Goal: Task Accomplishment & Management: Check status

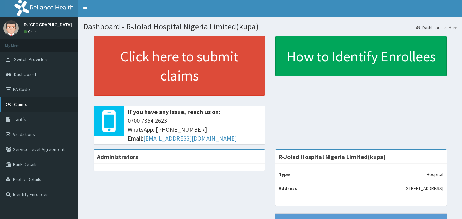
click at [20, 104] on span "Claims" at bounding box center [20, 104] width 13 height 6
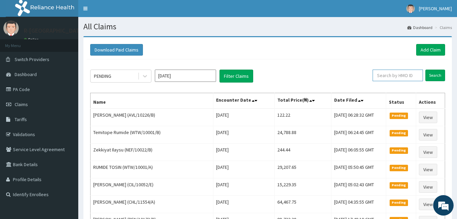
click at [387, 75] on input "text" at bounding box center [398, 75] width 50 height 12
paste input "sly/10006/a"
click at [426, 69] on input "Search" at bounding box center [436, 75] width 20 height 12
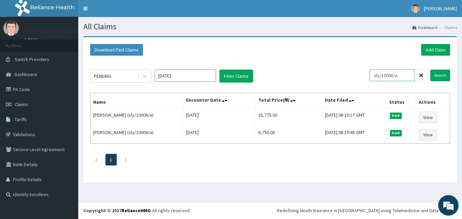
drag, startPoint x: 408, startPoint y: 77, endPoint x: 283, endPoint y: 64, distance: 125.3
click at [283, 64] on div "PENDING Sep 2025 Filter Claims sly/10006/a Search Name Encounter Date Total Pri…" at bounding box center [270, 115] width 367 height 113
paste input "LWW/10040/A"
click at [431, 69] on input "Search" at bounding box center [441, 75] width 20 height 12
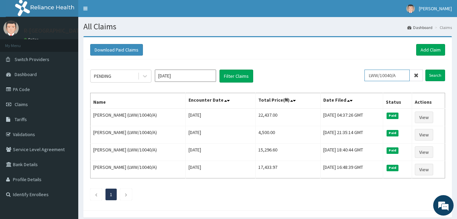
drag, startPoint x: 403, startPoint y: 74, endPoint x: 252, endPoint y: 48, distance: 153.3
click at [252, 48] on div "Download Paid Claims Add Claim × Note you can only download claims within a max…" at bounding box center [267, 123] width 369 height 173
paste input "CHL/11565/E"
click at [426, 69] on input "Search" at bounding box center [436, 75] width 20 height 12
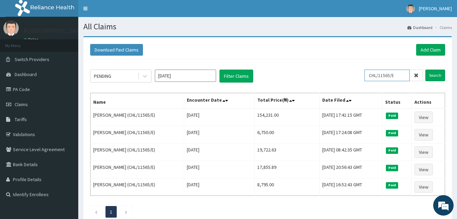
drag, startPoint x: 406, startPoint y: 73, endPoint x: 357, endPoint y: 64, distance: 50.5
click at [357, 64] on div "PENDING Sep 2025 Filter Claims CHL/11565/E Search Name Encounter Date Total Pri…" at bounding box center [268, 141] width 362 height 165
paste input "REC/10011/A"
type input "REC/10011/A"
click at [426, 69] on input "Search" at bounding box center [436, 75] width 20 height 12
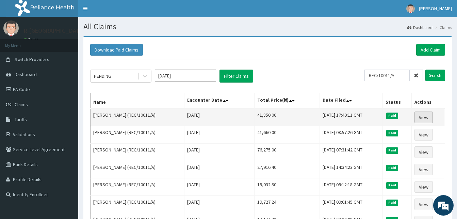
click at [426, 112] on link "View" at bounding box center [424, 117] width 18 height 12
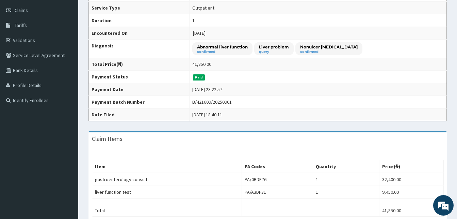
click at [442, 47] on td "Abnormal liver function confirmed Liver problem query Nonulcer dyspepsia confir…" at bounding box center [317, 49] width 257 height 18
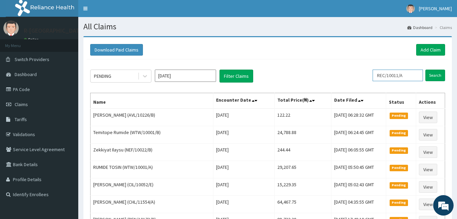
drag, startPoint x: 410, startPoint y: 76, endPoint x: 254, endPoint y: 69, distance: 156.1
paste input "ENP/1194"
click at [426, 69] on input "Search" at bounding box center [436, 75] width 20 height 12
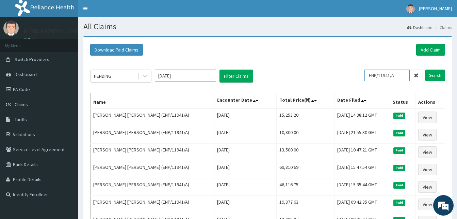
drag, startPoint x: 403, startPoint y: 75, endPoint x: 305, endPoint y: 70, distance: 98.2
click at [305, 70] on div "PENDING Sep 2025 Filter Claims ENP/11941/A Search" at bounding box center [267, 75] width 355 height 13
paste input "CYA/10535"
click at [426, 69] on input "Search" at bounding box center [436, 75] width 20 height 12
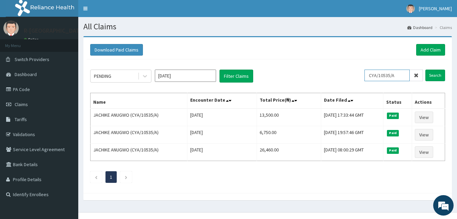
drag, startPoint x: 403, startPoint y: 74, endPoint x: 282, endPoint y: 74, distance: 120.9
click at [282, 74] on div "PENDING Sep 2025 Filter Claims CYA/10535/A Search" at bounding box center [267, 75] width 355 height 13
paste input "pap/10075/b"
click at [426, 69] on input "Search" at bounding box center [436, 75] width 20 height 12
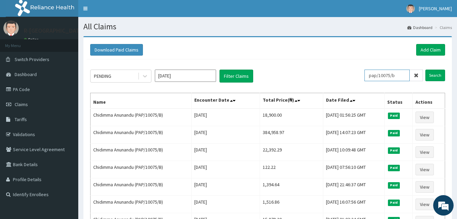
drag, startPoint x: 400, startPoint y: 77, endPoint x: 346, endPoint y: 73, distance: 53.9
click at [346, 73] on div "PENDING Sep 2025 Filter Claims pap/10075/b Search" at bounding box center [267, 75] width 355 height 13
paste input "CYA/11109/A"
click at [426, 69] on input "Search" at bounding box center [436, 75] width 20 height 12
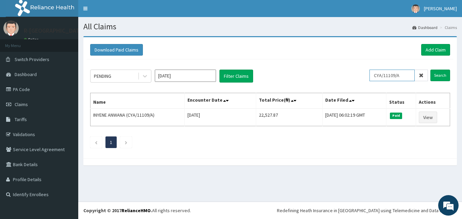
drag, startPoint x: 407, startPoint y: 76, endPoint x: 349, endPoint y: 75, distance: 57.9
click at [349, 75] on div "PENDING Sep 2025 Filter Claims CYA/11109/A Search" at bounding box center [270, 75] width 360 height 13
paste input "SBG/10250/B"
drag, startPoint x: 404, startPoint y: 77, endPoint x: 377, endPoint y: 73, distance: 26.9
click at [377, 73] on input "SBG/10250/B" at bounding box center [392, 75] width 45 height 12
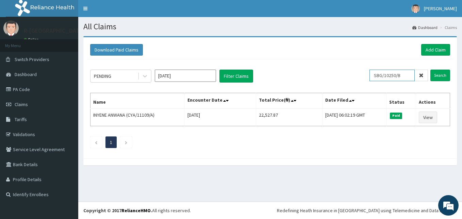
paste input "CCD/10628/A"
click at [431, 69] on input "Search" at bounding box center [441, 75] width 20 height 12
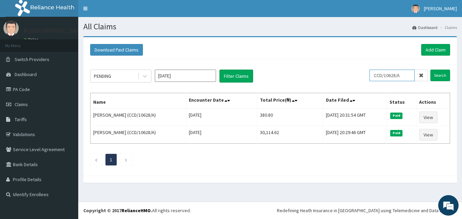
drag, startPoint x: 409, startPoint y: 77, endPoint x: 362, endPoint y: 70, distance: 47.9
click at [362, 70] on div "PENDING Sep 2025 Filter Claims CCD/10628/A Search" at bounding box center [270, 75] width 360 height 13
click at [431, 69] on input "Search" at bounding box center [441, 75] width 20 height 12
drag, startPoint x: 409, startPoint y: 77, endPoint x: 347, endPoint y: 71, distance: 61.9
click at [347, 71] on div "PENDING Sep 2025 Filter Claims CCD/10628/A Search" at bounding box center [270, 75] width 360 height 13
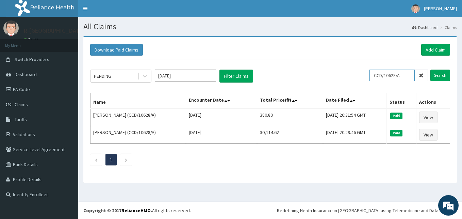
paste input "RMN/10029"
click at [431, 69] on input "Search" at bounding box center [441, 75] width 20 height 12
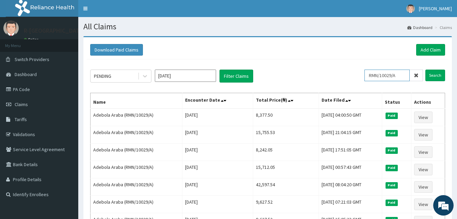
drag, startPoint x: 402, startPoint y: 77, endPoint x: 346, endPoint y: 75, distance: 56.6
click at [346, 75] on div "PENDING Sep 2025 Filter Claims RMN/10029/A Search" at bounding box center [267, 75] width 355 height 13
click at [426, 69] on input "Search" at bounding box center [436, 75] width 20 height 12
drag, startPoint x: 406, startPoint y: 76, endPoint x: 326, endPoint y: 68, distance: 80.1
click at [326, 68] on div "PENDING Sep 2025 Filter Claims RMN/10029/A Search Name Encounter Date Total Pri…" at bounding box center [268, 176] width 362 height 234
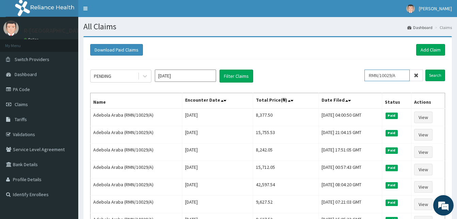
paste input "BHT/10023"
click at [426, 69] on input "Search" at bounding box center [436, 75] width 20 height 12
drag, startPoint x: 404, startPoint y: 76, endPoint x: 349, endPoint y: 69, distance: 55.7
paste input "tjq/10002/b"
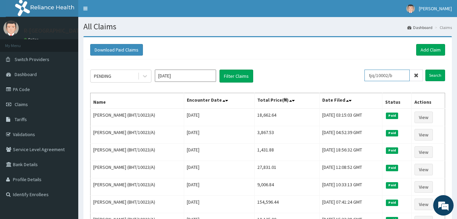
type input "tjq/10002/b"
click at [426, 69] on input "Search" at bounding box center [436, 75] width 20 height 12
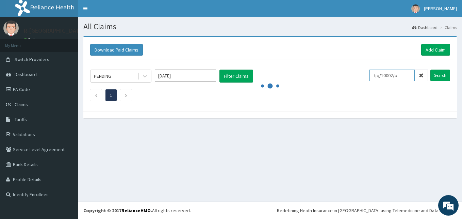
click at [404, 74] on input "tjq/10002/b" at bounding box center [392, 75] width 45 height 12
click at [431, 69] on input "Search" at bounding box center [441, 75] width 20 height 12
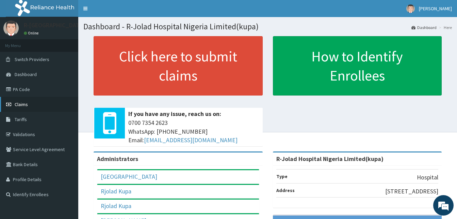
click at [28, 106] on span "Claims" at bounding box center [21, 104] width 13 height 6
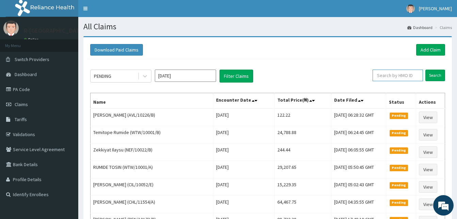
click at [389, 77] on input "text" at bounding box center [398, 75] width 50 height 12
paste input "tjq/10002/b"
click at [426, 69] on input "Search" at bounding box center [436, 75] width 20 height 12
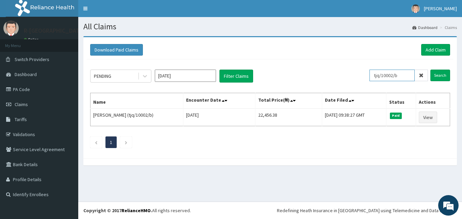
drag, startPoint x: 407, startPoint y: 75, endPoint x: 331, endPoint y: 66, distance: 76.8
click at [331, 66] on div "PENDING Sep 2025 Filter Claims tjq/10002/b Search Name Encounter Date Total Pri…" at bounding box center [270, 106] width 367 height 95
paste input "NEL/10053/C"
click at [431, 69] on input "Search" at bounding box center [441, 75] width 20 height 12
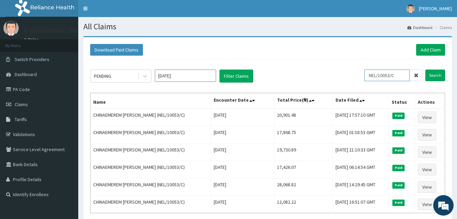
drag, startPoint x: 404, startPoint y: 74, endPoint x: 355, endPoint y: 75, distance: 48.7
click at [355, 75] on div "PENDING Sep 2025 Filter Claims NEL/10053/C Search" at bounding box center [267, 75] width 355 height 13
paste input "A"
click at [426, 69] on input "Search" at bounding box center [436, 75] width 20 height 12
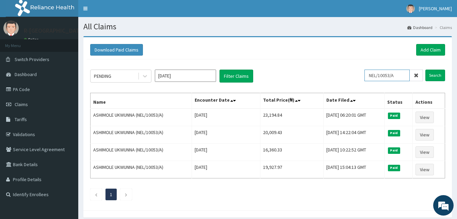
drag, startPoint x: 400, startPoint y: 78, endPoint x: 342, endPoint y: 77, distance: 58.9
click at [342, 77] on div "PENDING Sep 2025 Filter Claims NEL/10053/A Search" at bounding box center [267, 75] width 355 height 13
paste input "REO/10001"
click at [426, 69] on input "Search" at bounding box center [436, 75] width 20 height 12
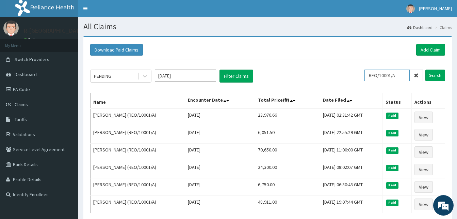
drag, startPoint x: 405, startPoint y: 73, endPoint x: 357, endPoint y: 70, distance: 48.1
click at [357, 70] on div "PENDING Sep 2025 Filter Claims REO/10001/A Search" at bounding box center [267, 75] width 355 height 13
paste input "KGP/10253/E"
click at [426, 69] on input "Search" at bounding box center [436, 75] width 20 height 12
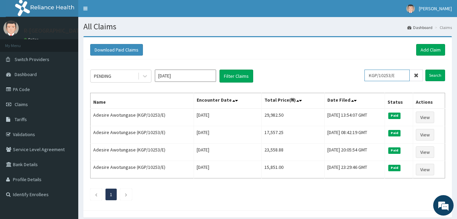
drag, startPoint x: 401, startPoint y: 76, endPoint x: 345, endPoint y: 73, distance: 55.9
click at [345, 73] on div "PENDING Sep 2025 Filter Claims KGP/10253/E Search" at bounding box center [267, 75] width 355 height 13
paste input "F"
click at [426, 69] on input "Search" at bounding box center [436, 75] width 20 height 12
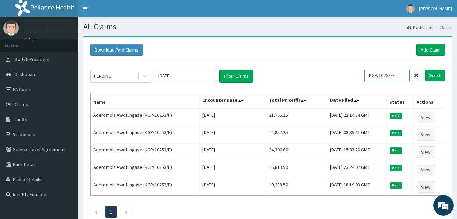
drag, startPoint x: 404, startPoint y: 73, endPoint x: 314, endPoint y: 75, distance: 89.9
click at [314, 75] on div "PENDING Sep 2025 Filter Claims KGP/10253/F Search" at bounding box center [267, 75] width 355 height 13
paste input "TPA/10030/A"
type input "TPA/10030/A"
click at [426, 69] on input "Search" at bounding box center [436, 75] width 20 height 12
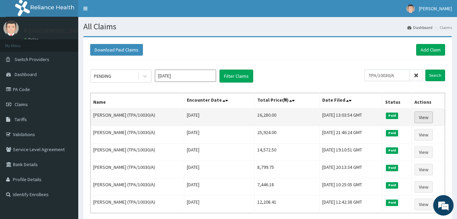
click at [427, 113] on link "View" at bounding box center [424, 117] width 18 height 12
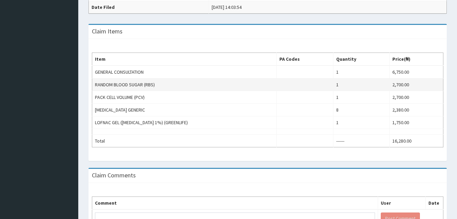
click at [223, 83] on td "RANDOM BLOOD SUGAR (RBS)" at bounding box center [184, 84] width 185 height 13
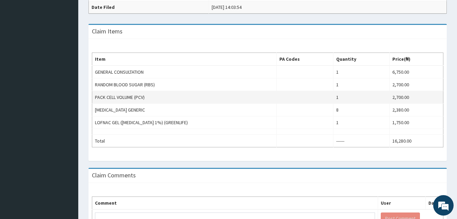
click at [223, 93] on td "PACK CELL VOLUME (PCV)" at bounding box center [184, 97] width 185 height 13
click at [272, 93] on td "PACK CELL VOLUME (PCV)" at bounding box center [184, 97] width 185 height 13
click at [301, 101] on td at bounding box center [305, 97] width 57 height 13
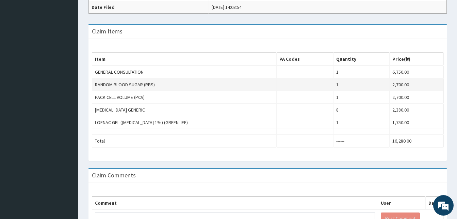
click at [231, 79] on td "RANDOM BLOOD SUGAR (RBS)" at bounding box center [184, 84] width 185 height 13
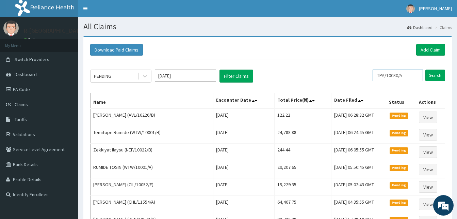
drag, startPoint x: 411, startPoint y: 77, endPoint x: 345, endPoint y: 76, distance: 66.1
click at [345, 76] on div "PENDING Sep 2025 Filter Claims TPA/10030/A Search" at bounding box center [267, 75] width 355 height 13
paste input "PID/10006"
click at [426, 69] on input "Search" at bounding box center [436, 75] width 20 height 12
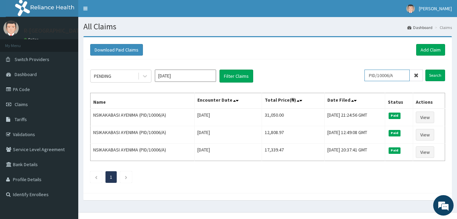
drag, startPoint x: 401, startPoint y: 78, endPoint x: 355, endPoint y: 70, distance: 46.6
click at [355, 70] on div "PENDING Sep 2025 Filter Claims PID/10006/A Search" at bounding box center [267, 75] width 355 height 13
paste input "CHL/10722/F"
click at [426, 69] on input "Search" at bounding box center [436, 75] width 20 height 12
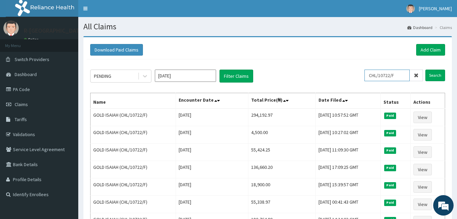
drag, startPoint x: 403, startPoint y: 77, endPoint x: 316, endPoint y: 69, distance: 87.8
click at [316, 69] on div "PENDING Sep 2025 Filter Claims CHL/10722/F Search Name Encounter Date Total Pri…" at bounding box center [268, 211] width 362 height 304
paste input "610/A"
click at [426, 69] on input "Search" at bounding box center [436, 75] width 20 height 12
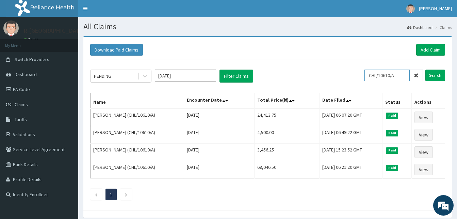
drag, startPoint x: 400, startPoint y: 76, endPoint x: 359, endPoint y: 77, distance: 40.5
click at [359, 77] on div "PENDING Sep 2025 Filter Claims CHL/10610/A Search" at bounding box center [267, 75] width 355 height 13
paste input "TVT/10013"
click at [426, 69] on input "Search" at bounding box center [436, 75] width 20 height 12
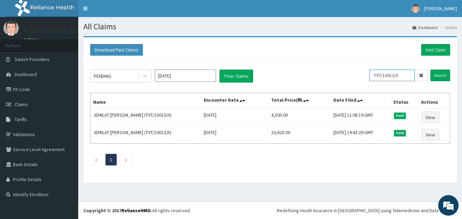
drag, startPoint x: 409, startPoint y: 78, endPoint x: 334, endPoint y: 55, distance: 78.0
click at [334, 55] on div "Download Paid Claims Add Claim × Note you can only download claims within a max…" at bounding box center [270, 106] width 374 height 138
paste input "CHL/1145"
click at [431, 69] on input "Search" at bounding box center [441, 75] width 20 height 12
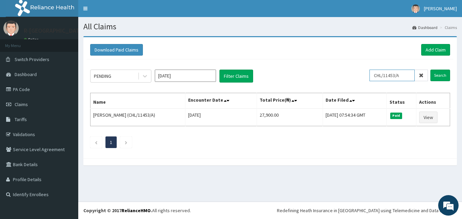
drag, startPoint x: 409, startPoint y: 77, endPoint x: 337, endPoint y: 72, distance: 72.7
click at [337, 72] on div "PENDING Sep 2025 Filter Claims CHL/11453/A Search" at bounding box center [270, 75] width 360 height 13
paste input "0346"
click at [431, 69] on input "Search" at bounding box center [441, 75] width 20 height 12
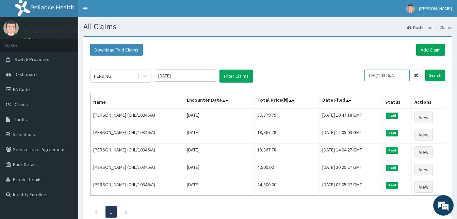
drag, startPoint x: 403, startPoint y: 74, endPoint x: 332, endPoint y: 73, distance: 70.8
click at [332, 73] on div "PENDING Sep 2025 Filter Claims CHL/10346/A Search" at bounding box center [267, 75] width 355 height 13
paste input "PRN/10146/C"
click at [426, 69] on input "Search" at bounding box center [436, 75] width 20 height 12
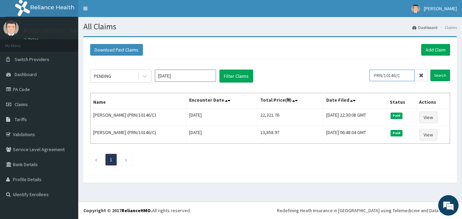
drag, startPoint x: 411, startPoint y: 76, endPoint x: 348, endPoint y: 76, distance: 63.0
click at [348, 76] on div "PENDING Sep 2025 Filter Claims PRN/10146/C Search" at bounding box center [270, 75] width 360 height 13
paste input "D"
click at [431, 69] on input "Search" at bounding box center [441, 75] width 20 height 12
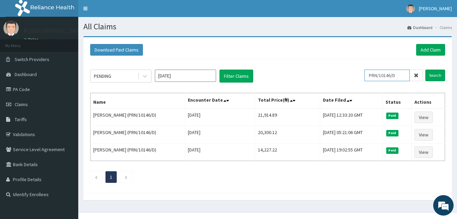
drag, startPoint x: 404, startPoint y: 74, endPoint x: 339, endPoint y: 67, distance: 64.7
click at [339, 67] on div "PENDING Sep 2025 Filter Claims PRN/10146/D Search Name Encounter Date Total Pri…" at bounding box center [268, 124] width 362 height 130
paste input "CHL/10346/B"
click at [426, 69] on input "Search" at bounding box center [436, 75] width 20 height 12
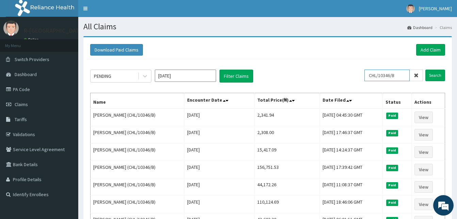
drag, startPoint x: 402, startPoint y: 75, endPoint x: 354, endPoint y: 65, distance: 49.8
click at [354, 65] on div "PENDING Sep 2025 Filter Claims CHL/10346/B Search Name Encounter Date Total Pri…" at bounding box center [268, 159] width 362 height 200
paste input "SSY/10015"
click at [426, 69] on input "Search" at bounding box center [436, 75] width 20 height 12
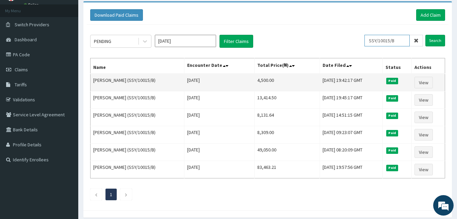
scroll to position [36, 0]
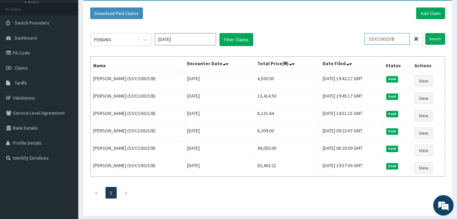
drag, startPoint x: 405, startPoint y: 38, endPoint x: 338, endPoint y: 33, distance: 66.3
click at [338, 33] on div "PENDING Sep 2025 Filter Claims SSY/10015/B Search" at bounding box center [267, 39] width 355 height 13
paste input "A"
click at [426, 33] on input "Search" at bounding box center [436, 39] width 20 height 12
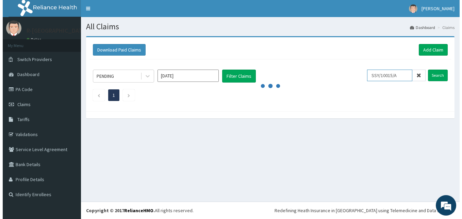
scroll to position [0, 0]
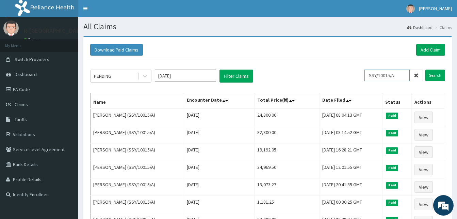
drag, startPoint x: 405, startPoint y: 75, endPoint x: 361, endPoint y: 68, distance: 44.6
click at [361, 68] on div "PENDING Sep 2025 Filter Claims SSY/10015/A Search Name Encounter Date Total Pri…" at bounding box center [268, 211] width 362 height 304
paste input "ksb/11524/a"
click at [426, 69] on input "Search" at bounding box center [436, 75] width 20 height 12
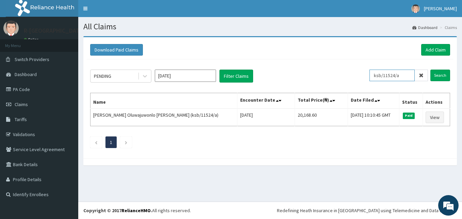
drag, startPoint x: 406, startPoint y: 77, endPoint x: 348, endPoint y: 69, distance: 58.8
click at [348, 69] on div "PENDING Sep 2025 Filter Claims ksb/11524/a Search Name Encounter Date Total Pri…" at bounding box center [270, 106] width 367 height 95
paste input "SUU/10259/A"
click at [431, 69] on input "Search" at bounding box center [441, 75] width 20 height 12
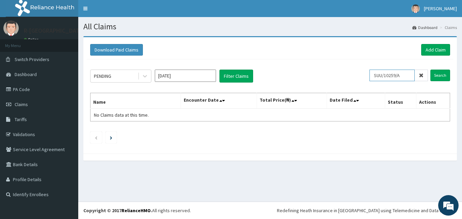
click at [380, 74] on input "SUU/10259/A" at bounding box center [392, 75] width 45 height 12
click at [431, 69] on input "Search" at bounding box center [441, 75] width 20 height 12
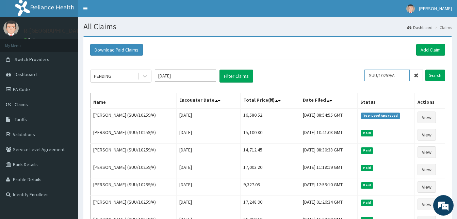
drag, startPoint x: 402, startPoint y: 76, endPoint x: 350, endPoint y: 74, distance: 52.1
click at [350, 74] on div "PENDING Sep 2025 Filter Claims SUU/10259/A Search" at bounding box center [267, 75] width 355 height 13
paste input "CHL/1080"
click at [426, 69] on input "Search" at bounding box center [436, 75] width 20 height 12
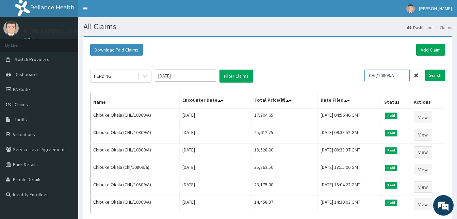
drag, startPoint x: 405, startPoint y: 74, endPoint x: 332, endPoint y: 64, distance: 73.6
click at [332, 64] on div "PENDING Sep 2025 Filter Claims CHL/10809/A Search Name Encounter Date Total Pri…" at bounding box center [268, 150] width 362 height 182
paste input "TFL/10002"
click at [426, 69] on input "Search" at bounding box center [436, 75] width 20 height 12
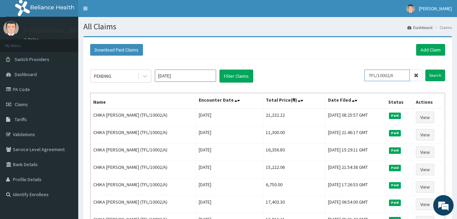
drag, startPoint x: 402, startPoint y: 73, endPoint x: 367, endPoint y: 72, distance: 34.8
click at [367, 72] on div "PENDING Sep 2025 Filter Claims TFL/10002/A Search" at bounding box center [267, 75] width 355 height 13
paste input "OO/10142/C"
click at [426, 69] on input "Search" at bounding box center [436, 75] width 20 height 12
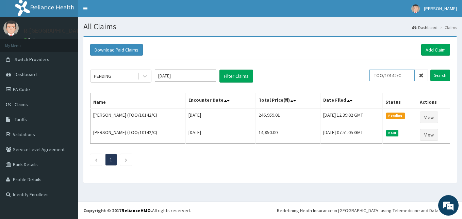
drag, startPoint x: 408, startPoint y: 77, endPoint x: 348, endPoint y: 67, distance: 60.7
click at [348, 67] on div "PENDING Sep 2025 Filter Claims TOO/10142/C Search Name Encounter Date Total Pri…" at bounding box center [270, 115] width 367 height 113
paste input "D"
type input "TOO/10142/D"
click at [431, 69] on input "Search" at bounding box center [441, 75] width 20 height 12
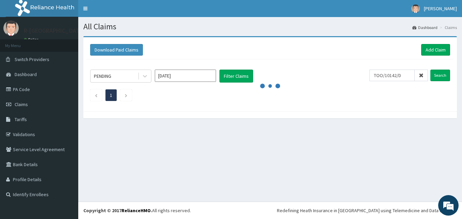
click at [266, 33] on section "Download Paid Claims Add Claim × Note you can only download claims within a max…" at bounding box center [270, 80] width 384 height 99
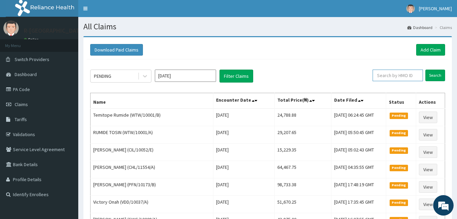
click at [407, 77] on input "text" at bounding box center [398, 75] width 50 height 12
paste input "TOO/10142/D"
click at [426, 69] on input "Search" at bounding box center [436, 75] width 20 height 12
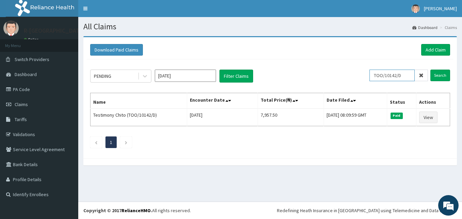
drag, startPoint x: 405, startPoint y: 74, endPoint x: 353, endPoint y: 75, distance: 51.8
click at [353, 75] on div "PENDING Sep 2025 Filter Claims TOO/10142/D Search" at bounding box center [270, 75] width 360 height 13
paste input "WKP/10152/A"
click at [431, 69] on input "Search" at bounding box center [441, 75] width 20 height 12
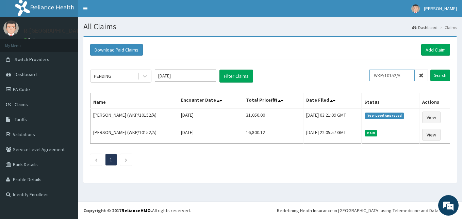
drag, startPoint x: 407, startPoint y: 77, endPoint x: 357, endPoint y: 73, distance: 50.2
click at [357, 73] on div "PENDING Sep 2025 Filter Claims WKP/10152/A Search" at bounding box center [270, 75] width 360 height 13
paste input "TEN/10056/D"
click at [431, 69] on input "Search" at bounding box center [441, 75] width 20 height 12
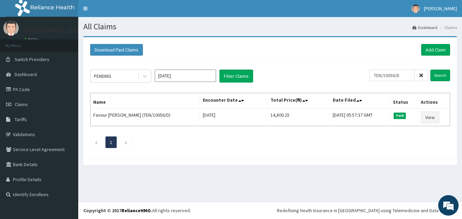
click at [294, 181] on div "All Claims Dashboard Claims Download Paid Claims Add Claim × Note you can only …" at bounding box center [270, 109] width 384 height 184
drag, startPoint x: 407, startPoint y: 75, endPoint x: 317, endPoint y: 58, distance: 92.0
click at [317, 58] on div "Download Paid Claims Add Claim × Note you can only download claims within a max…" at bounding box center [270, 97] width 374 height 121
paste input "106/A"
click at [431, 69] on input "Search" at bounding box center [441, 75] width 20 height 12
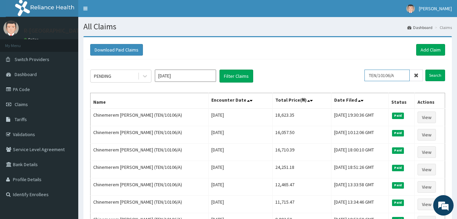
drag, startPoint x: 402, startPoint y: 76, endPoint x: 365, endPoint y: 70, distance: 37.9
click at [365, 70] on div "PENDING Sep 2025 Filter Claims TEN/10106/A Search" at bounding box center [267, 75] width 355 height 13
paste input "CCD/1004"
click at [426, 69] on input "Search" at bounding box center [436, 75] width 20 height 12
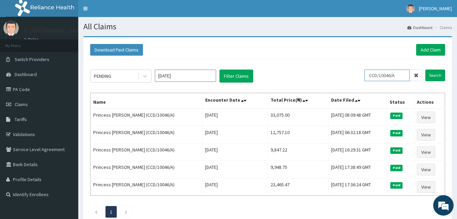
drag, startPoint x: 402, startPoint y: 75, endPoint x: 350, endPoint y: 71, distance: 52.9
click at [350, 71] on div "PENDING Sep 2025 Filter Claims CCD/10046/A Search" at bounding box center [267, 75] width 355 height 13
paste input "GTB/10769"
click at [426, 69] on input "Search" at bounding box center [436, 75] width 20 height 12
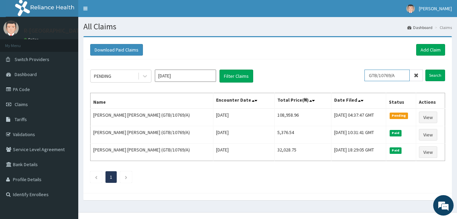
drag, startPoint x: 403, startPoint y: 77, endPoint x: 337, endPoint y: 67, distance: 66.8
click at [337, 67] on div "PENDING Sep 2025 Filter Claims GTB/10769/A Search Name Encounter Date Total Pri…" at bounding box center [268, 124] width 362 height 130
paste input "NRN/1003"
click at [426, 69] on input "Search" at bounding box center [436, 75] width 20 height 12
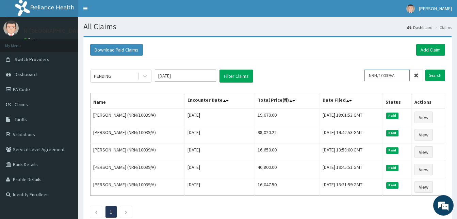
drag, startPoint x: 402, startPoint y: 75, endPoint x: 367, endPoint y: 75, distance: 34.4
click at [367, 75] on div "PENDING Sep 2025 Filter Claims NRN/10039/A Search" at bounding box center [267, 75] width 355 height 13
paste input "CHL/10688/B"
click at [426, 69] on input "Search" at bounding box center [436, 75] width 20 height 12
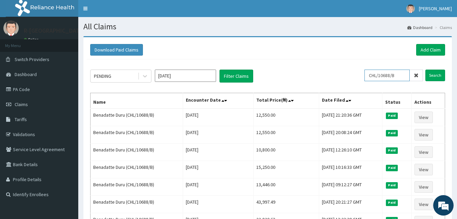
drag, startPoint x: 405, startPoint y: 77, endPoint x: 337, endPoint y: 75, distance: 67.4
click at [337, 75] on div "PENDING Sep 2025 Filter Claims CHL/10688/B Search" at bounding box center [267, 75] width 355 height 13
paste input "A"
click at [426, 69] on input "Search" at bounding box center [436, 75] width 20 height 12
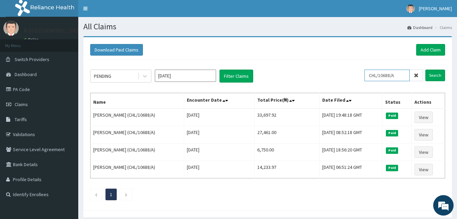
drag, startPoint x: 402, startPoint y: 74, endPoint x: 303, endPoint y: 70, distance: 98.8
click at [303, 70] on div "PENDING Sep 2025 Filter Claims CHL/10688/A Search" at bounding box center [267, 75] width 355 height 13
paste input "GMT/1049"
click at [426, 69] on input "Search" at bounding box center [436, 75] width 20 height 12
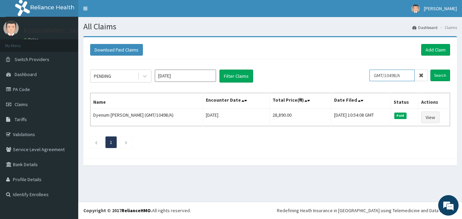
drag, startPoint x: 409, startPoint y: 75, endPoint x: 346, endPoint y: 70, distance: 62.5
click at [346, 70] on div "PENDING Sep 2025 Filter Claims GMT/10498/A Search" at bounding box center [270, 75] width 360 height 13
paste input "TT/10117"
click at [431, 69] on input "Search" at bounding box center [441, 75] width 20 height 12
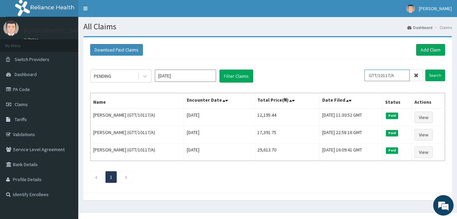
drag, startPoint x: 404, startPoint y: 73, endPoint x: 350, endPoint y: 81, distance: 54.1
click at [350, 81] on div "PENDING Sep 2025 Filter Claims GTT/10117/A Search" at bounding box center [267, 75] width 355 height 13
paste input "CWN/10014"
click at [426, 69] on input "Search" at bounding box center [436, 75] width 20 height 12
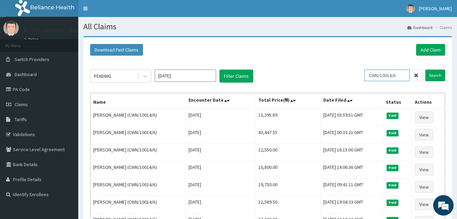
drag, startPoint x: 402, startPoint y: 75, endPoint x: 358, endPoint y: 76, distance: 45.0
click at [358, 76] on div "PENDING Sep 2025 Filter Claims CWN/10014/A Search" at bounding box center [267, 75] width 355 height 13
paste input "TVT/10035/C"
click at [426, 69] on input "Search" at bounding box center [436, 75] width 20 height 12
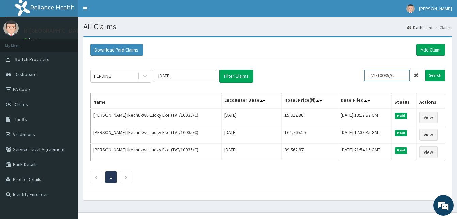
drag, startPoint x: 401, startPoint y: 77, endPoint x: 353, endPoint y: 70, distance: 47.9
click at [353, 70] on div "PENDING Sep 2025 Filter Claims TVT/10035/C Search" at bounding box center [267, 75] width 355 height 13
paste input "CHL/10532/A"
click at [426, 69] on input "Search" at bounding box center [436, 75] width 20 height 12
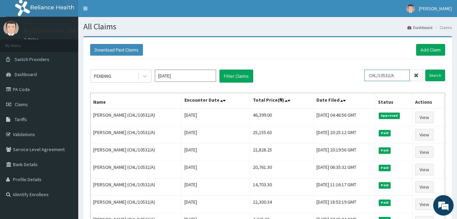
drag, startPoint x: 404, startPoint y: 74, endPoint x: 325, endPoint y: 73, distance: 78.3
click at [325, 73] on div "PENDING Sep 2025 Filter Claims CHL/10532/A Search" at bounding box center [267, 75] width 355 height 13
paste input "TMA/10047"
click at [426, 69] on input "Search" at bounding box center [436, 75] width 20 height 12
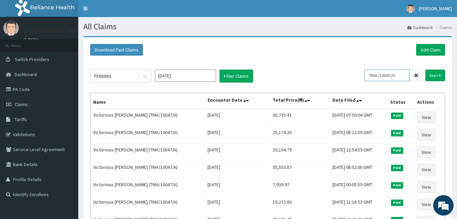
drag, startPoint x: 400, startPoint y: 75, endPoint x: 353, endPoint y: 64, distance: 47.9
click at [353, 64] on div "PENDING Sep 2025 Filter Claims TMA/10047/A Search Name Encounter Date Total Pri…" at bounding box center [268, 159] width 362 height 200
paste input "51"
click at [426, 69] on input "Search" at bounding box center [436, 75] width 20 height 12
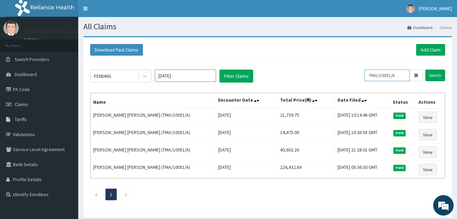
drag, startPoint x: 406, startPoint y: 75, endPoint x: 356, endPoint y: 73, distance: 49.8
click at [356, 73] on div "PENDING Sep 2025 Filter Claims TMA/10051/A Search" at bounding box center [267, 75] width 355 height 13
paste input "MDU/10018"
click at [426, 69] on input "Search" at bounding box center [436, 75] width 20 height 12
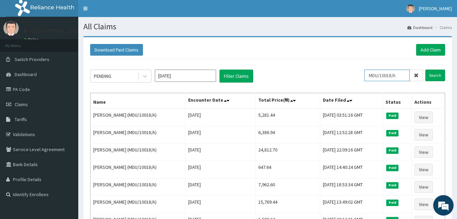
drag, startPoint x: 405, startPoint y: 75, endPoint x: 358, endPoint y: 71, distance: 47.8
click at [358, 71] on div "PENDING Sep 2025 Filter Claims MDU/10018/A Search" at bounding box center [267, 75] width 355 height 13
paste input "ORG/10029"
click at [426, 69] on input "Search" at bounding box center [436, 75] width 20 height 12
drag, startPoint x: 400, startPoint y: 74, endPoint x: 355, endPoint y: 73, distance: 45.3
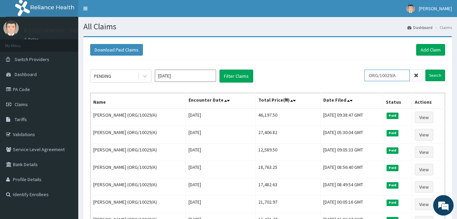
click at [355, 73] on div "PENDING Sep 2025 Filter Claims ORG/10029/A Search" at bounding box center [267, 75] width 355 height 13
paste input "cir/10017/c"
click at [426, 69] on input "Search" at bounding box center [436, 75] width 20 height 12
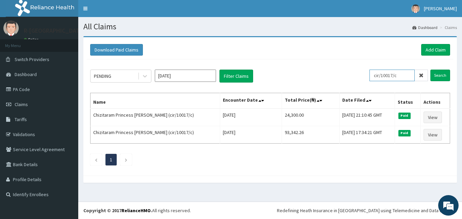
drag, startPoint x: 406, startPoint y: 75, endPoint x: 334, endPoint y: 78, distance: 71.9
click at [334, 78] on div "PENDING Sep 2025 Filter Claims cir/10017/c Search" at bounding box center [270, 75] width 360 height 13
paste input "CIR/10017/B"
click at [431, 69] on input "Search" at bounding box center [441, 75] width 20 height 12
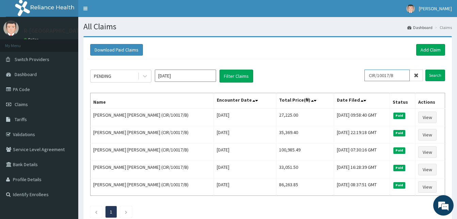
drag, startPoint x: 401, startPoint y: 77, endPoint x: 332, endPoint y: 65, distance: 70.5
click at [332, 65] on div "PENDING Sep 2025 Filter Claims CIR/10017/B Search Name Encounter Date Total Pri…" at bounding box center [268, 141] width 362 height 165
paste input "HL/11567/A"
click at [426, 69] on input "Search" at bounding box center [436, 75] width 20 height 12
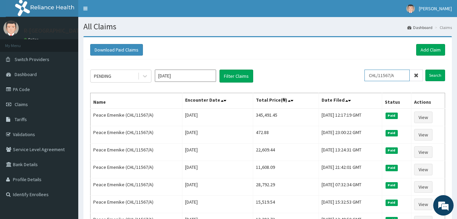
drag, startPoint x: 405, startPoint y: 79, endPoint x: 361, endPoint y: 66, distance: 46.0
click at [361, 66] on div "PENDING Sep 2025 Filter Claims CHL/11567/A Search Name Encounter Date Total Pri…" at bounding box center [268, 202] width 362 height 286
paste input "chl/10809/c"
click at [426, 69] on input "Search" at bounding box center [436, 75] width 20 height 12
drag, startPoint x: 401, startPoint y: 78, endPoint x: 331, endPoint y: 84, distance: 71.1
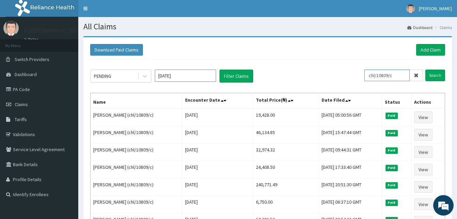
click at [331, 84] on div "PENDING Sep 2025 Filter Claims chl/10809/c Search Name Encounter Date Total Pri…" at bounding box center [268, 193] width 362 height 269
paste input "MBI/10020/E"
click at [426, 69] on input "Search" at bounding box center [436, 75] width 20 height 12
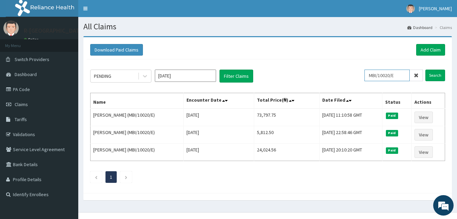
drag, startPoint x: 401, startPoint y: 75, endPoint x: 341, endPoint y: 62, distance: 61.8
click at [341, 62] on div "PENDING Sep 2025 Filter Claims MBI/10020/E Search Name Encounter Date Total Pri…" at bounding box center [268, 124] width 362 height 130
paste input "EBT/10008/B"
click at [426, 69] on input "Search" at bounding box center [436, 75] width 20 height 12
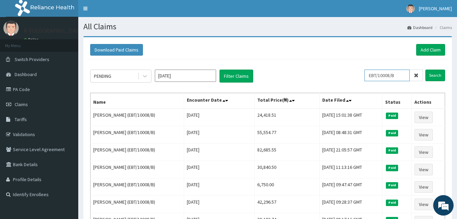
drag, startPoint x: 400, startPoint y: 79, endPoint x: 365, endPoint y: 59, distance: 41.0
click at [365, 59] on div "Download Paid Claims Add Claim × Note you can only download claims within a max…" at bounding box center [267, 210] width 369 height 347
paste input "PL/10007/A"
click at [426, 69] on input "Search" at bounding box center [436, 75] width 20 height 12
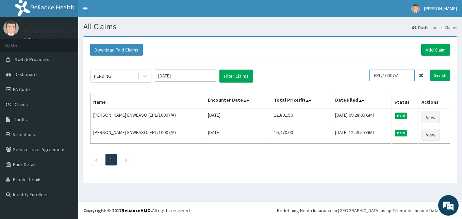
drag, startPoint x: 405, startPoint y: 76, endPoint x: 381, endPoint y: 68, distance: 25.1
click at [381, 68] on div "PENDING Sep 2025 Filter Claims EPL/10007/A Search Name Encounter Date Total Pri…" at bounding box center [270, 115] width 367 height 113
drag, startPoint x: 377, startPoint y: 75, endPoint x: 408, endPoint y: 77, distance: 30.7
click at [408, 77] on input "EPL/10007/A" at bounding box center [392, 75] width 45 height 12
paste input "REC/10124"
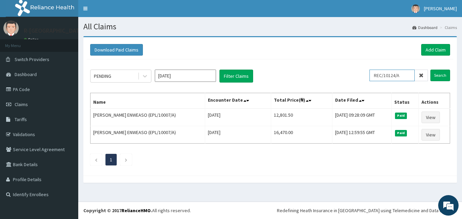
click at [431, 69] on input "Search" at bounding box center [441, 75] width 20 height 12
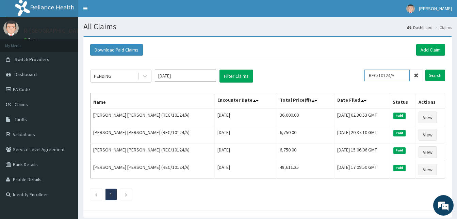
drag, startPoint x: 401, startPoint y: 74, endPoint x: 344, endPoint y: 65, distance: 58.6
click at [344, 65] on div "PENDING Sep 2025 Filter Claims REC/10124/A Search Name Encounter Date Total Pri…" at bounding box center [268, 132] width 362 height 147
paste input "BHT/10195"
click at [426, 69] on input "Search" at bounding box center [436, 75] width 20 height 12
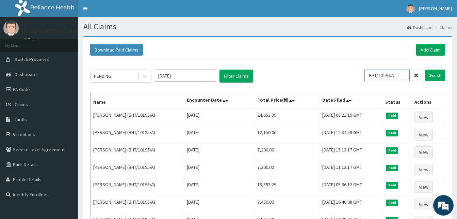
drag, startPoint x: 403, startPoint y: 76, endPoint x: 362, endPoint y: 72, distance: 40.7
click at [362, 72] on div "PENDING Sep 2025 Filter Claims BHT/10195/A Search" at bounding box center [267, 75] width 355 height 13
paste input "KCS/10038"
click at [426, 69] on input "Search" at bounding box center [436, 75] width 20 height 12
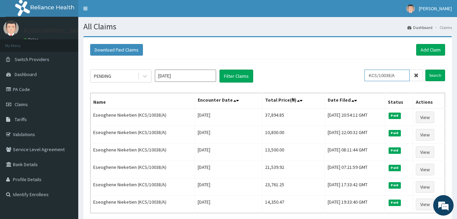
drag, startPoint x: 399, startPoint y: 76, endPoint x: 340, endPoint y: 74, distance: 60.0
click at [340, 74] on div "PENDING Sep 2025 Filter Claims KCS/10038/A Search" at bounding box center [267, 75] width 355 height 13
paste input "LSH/10191/D"
click at [426, 69] on input "Search" at bounding box center [436, 75] width 20 height 12
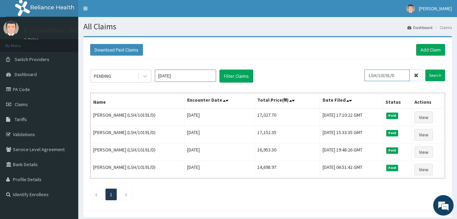
drag, startPoint x: 402, startPoint y: 76, endPoint x: 351, endPoint y: 75, distance: 51.1
click at [351, 75] on div "PENDING Sep 2025 Filter Claims LSH/10191/D Search" at bounding box center [267, 75] width 355 height 13
paste input "CDG/10003/A"
click at [426, 69] on input "Search" at bounding box center [436, 75] width 20 height 12
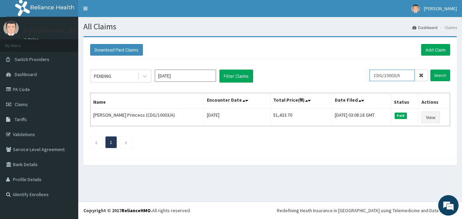
drag, startPoint x: 408, startPoint y: 76, endPoint x: 349, endPoint y: 64, distance: 59.8
click at [349, 64] on div "PENDING Sep 2025 Filter Claims CDG/10003/A Search Name Encounter Date Total Pri…" at bounding box center [270, 106] width 367 height 95
paste input "NOF/10010/D"
click at [431, 69] on input "Search" at bounding box center [441, 75] width 20 height 12
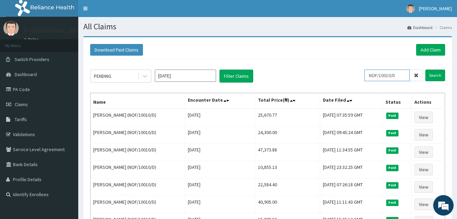
drag, startPoint x: 403, startPoint y: 77, endPoint x: 348, endPoint y: 79, distance: 55.2
click at [348, 79] on div "PENDING Sep 2025 Filter Claims NOF/10010/D Search" at bounding box center [267, 75] width 355 height 13
paste input "ENP/10758/A"
click at [426, 69] on input "Search" at bounding box center [436, 75] width 20 height 12
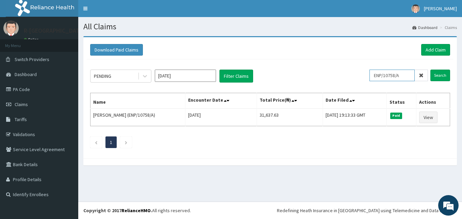
drag, startPoint x: 408, startPoint y: 77, endPoint x: 369, endPoint y: 75, distance: 38.6
click at [369, 75] on div "PENDING Sep 2025 Filter Claims ENP/10758/A Search" at bounding box center [270, 75] width 360 height 13
paste input "NOF/10010/E"
click at [431, 69] on input "Search" at bounding box center [441, 75] width 20 height 12
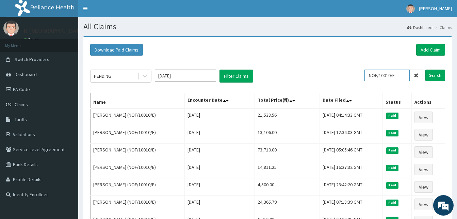
drag, startPoint x: 402, startPoint y: 75, endPoint x: 318, endPoint y: 65, distance: 84.0
click at [318, 65] on div "PENDING Sep 2025 Filter Claims NOF/10010/E Search Name Encounter Date Total Pri…" at bounding box center [268, 193] width 362 height 269
paste input "ENP/10758/F"
click at [426, 69] on input "Search" at bounding box center [436, 75] width 20 height 12
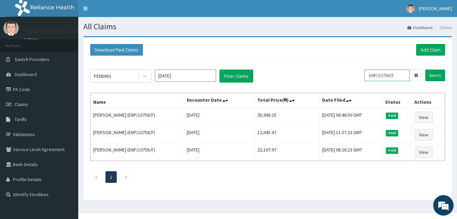
drag, startPoint x: 401, startPoint y: 76, endPoint x: 358, endPoint y: 76, distance: 42.9
click at [358, 76] on div "PENDING Sep 2025 Filter Claims ENP/10758/F Search" at bounding box center [267, 75] width 355 height 13
paste input "nof/10010/a"
click at [426, 69] on input "Search" at bounding box center [436, 75] width 20 height 12
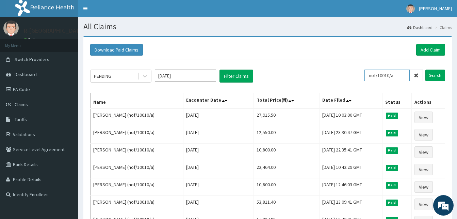
drag, startPoint x: 401, startPoint y: 76, endPoint x: 339, endPoint y: 68, distance: 62.8
click at [339, 68] on div "PENDING Sep 2025 Filter Claims nof/10010/a Search Name Encounter Date Total Pri…" at bounding box center [268, 185] width 362 height 252
paste input "TMA/10038/A"
click at [426, 69] on input "Search" at bounding box center [436, 75] width 20 height 12
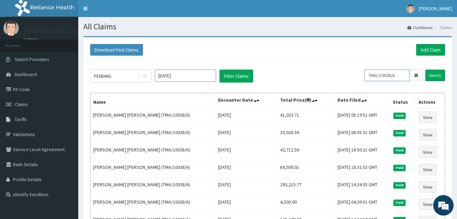
drag, startPoint x: 405, startPoint y: 75, endPoint x: 366, endPoint y: 69, distance: 38.9
click at [366, 69] on div "PENDING Sep 2025 Filter Claims TMA/10038/A Search" at bounding box center [267, 75] width 355 height 13
paste input "ENP/10758/D"
click at [426, 69] on input "Search" at bounding box center [436, 75] width 20 height 12
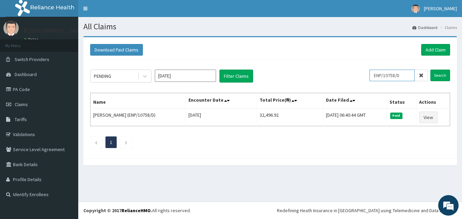
drag, startPoint x: 410, startPoint y: 77, endPoint x: 360, endPoint y: 78, distance: 50.4
click at [360, 78] on div "PENDING Sep 2025 Filter Claims ENP/10758/D Search" at bounding box center [270, 75] width 360 height 13
paste input "KSB/11283/A"
click at [431, 69] on input "Search" at bounding box center [441, 75] width 20 height 12
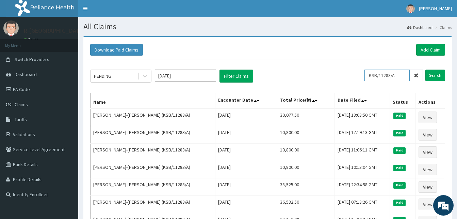
drag, startPoint x: 401, startPoint y: 76, endPoint x: 358, endPoint y: 72, distance: 43.1
click at [358, 72] on div "PENDING Sep 2025 Filter Claims KSB/11283/A Search" at bounding box center [267, 75] width 355 height 13
paste input "MYD/10218"
click at [426, 69] on input "Search" at bounding box center [436, 75] width 20 height 12
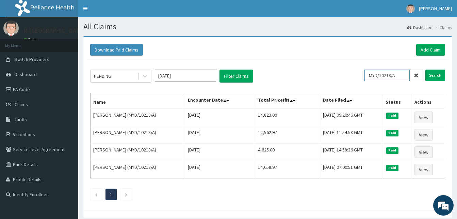
drag, startPoint x: 402, startPoint y: 74, endPoint x: 356, endPoint y: 69, distance: 47.2
click at [356, 69] on div "PENDING Sep 2025 Filter Claims MYD/10218/A Search" at bounding box center [267, 75] width 355 height 13
paste input "SUU/10162"
type input "SUU/10162/A"
click at [426, 69] on input "Search" at bounding box center [436, 75] width 20 height 12
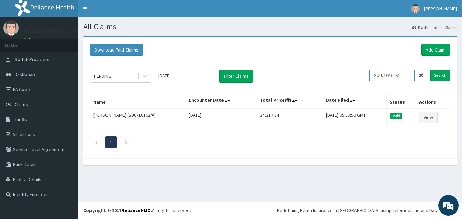
drag, startPoint x: 409, startPoint y: 76, endPoint x: 337, endPoint y: 69, distance: 72.5
click at [337, 69] on div "PENDING Sep 2025 Filter Claims SUU/10162/A Search Name Encounter Date Total Pri…" at bounding box center [270, 106] width 367 height 95
paste input "text"
click at [431, 69] on input "Search" at bounding box center [441, 75] width 20 height 12
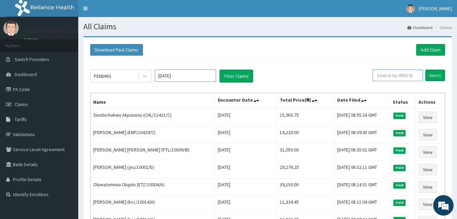
click at [391, 77] on input "text" at bounding box center [398, 75] width 50 height 12
paste input "NCR/10015/B"
click at [426, 69] on input "Search" at bounding box center [436, 75] width 20 height 12
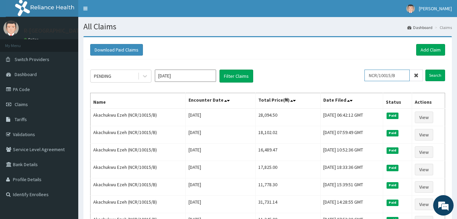
drag, startPoint x: 405, startPoint y: 76, endPoint x: 336, endPoint y: 75, distance: 68.8
click at [336, 75] on div "PENDING Sep 2025 Filter Claims NCR/10015/B Search" at bounding box center [267, 75] width 355 height 13
paste input "E"
type input "NCR/10015/E"
click at [426, 69] on input "Search" at bounding box center [436, 75] width 20 height 12
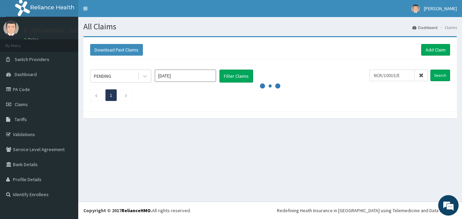
click at [283, 45] on div "Download Paid Claims Add Claim" at bounding box center [270, 50] width 360 height 12
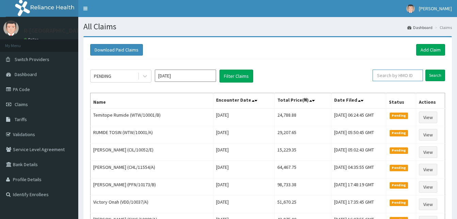
click at [403, 73] on input "text" at bounding box center [398, 75] width 50 height 12
paste input "NCR/10015/E"
click at [426, 69] on input "Search" at bounding box center [436, 75] width 20 height 12
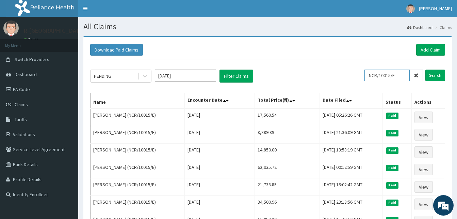
drag, startPoint x: 404, startPoint y: 75, endPoint x: 333, endPoint y: 71, distance: 70.2
click at [333, 71] on div "PENDING [DATE] Filter Claims NCR/10015/E Search" at bounding box center [267, 75] width 355 height 13
paste input "LAI/10024/A"
click at [426, 69] on input "Search" at bounding box center [436, 75] width 20 height 12
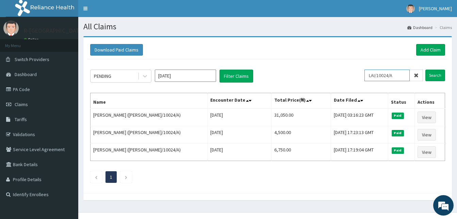
drag, startPoint x: 399, startPoint y: 76, endPoint x: 333, endPoint y: 75, distance: 66.1
click at [333, 75] on div "PENDING [DATE] Filter Claims LAI/10024/A Search" at bounding box center [267, 75] width 355 height 13
paste input "GBM/10052"
click at [426, 69] on input "Search" at bounding box center [436, 75] width 20 height 12
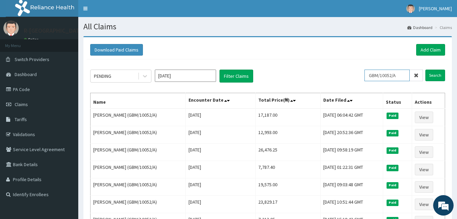
drag, startPoint x: 407, startPoint y: 72, endPoint x: 367, endPoint y: 74, distance: 40.3
click at [367, 74] on div "PENDING [DATE] Filter Claims GBM/10052/A Search" at bounding box center [267, 75] width 355 height 13
paste input "CHL/10613/B"
click at [426, 69] on input "Search" at bounding box center [436, 75] width 20 height 12
drag, startPoint x: 401, startPoint y: 74, endPoint x: 345, endPoint y: 70, distance: 56.7
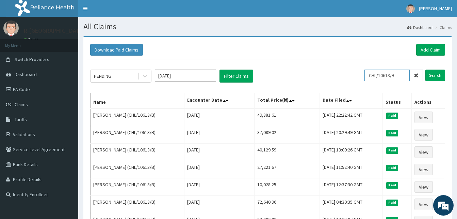
click at [345, 70] on div "PENDING [DATE] Filter Claims CHL/10613/B Search" at bounding box center [267, 75] width 355 height 13
paste input "909/E"
click at [426, 69] on input "Search" at bounding box center [436, 75] width 20 height 12
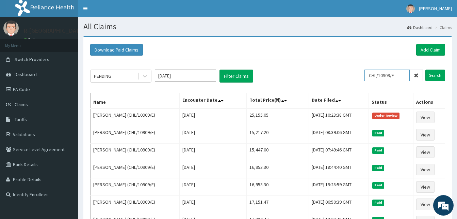
drag, startPoint x: 402, startPoint y: 76, endPoint x: 338, endPoint y: 80, distance: 64.1
click at [338, 80] on div "PENDING [DATE] Filter Claims CHL/10909/E Search" at bounding box center [267, 75] width 355 height 13
paste input "chl/10909/A"
click at [426, 69] on input "Search" at bounding box center [436, 75] width 20 height 12
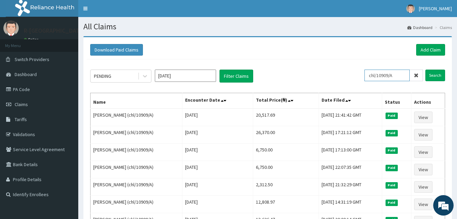
drag, startPoint x: 400, startPoint y: 76, endPoint x: 298, endPoint y: 69, distance: 102.4
click at [298, 69] on div "PENDING [DATE] Filter Claims chl/10909/A Search Name Encounter Date Total Price…" at bounding box center [268, 159] width 362 height 200
paste input "IOD/10031/B"
click at [426, 69] on input "Search" at bounding box center [436, 75] width 20 height 12
drag, startPoint x: 405, startPoint y: 76, endPoint x: 350, endPoint y: 69, distance: 55.2
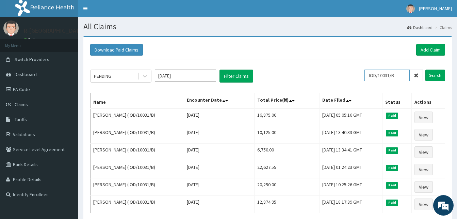
click at [350, 69] on div "PENDING [DATE] Filter Claims IOD/10031/B Search Name Encounter Date Total Price…" at bounding box center [268, 150] width 362 height 182
paste input "SLB/10191/A"
click at [426, 69] on input "Search" at bounding box center [436, 75] width 20 height 12
drag, startPoint x: 403, startPoint y: 76, endPoint x: 291, endPoint y: 70, distance: 111.8
click at [291, 70] on div "PENDING [DATE] Filter Claims SLB/10191/A Search" at bounding box center [267, 75] width 355 height 13
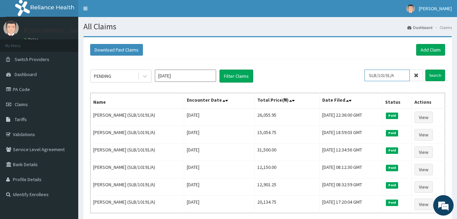
paste input "XMG/10302"
click at [426, 69] on input "Search" at bounding box center [436, 75] width 20 height 12
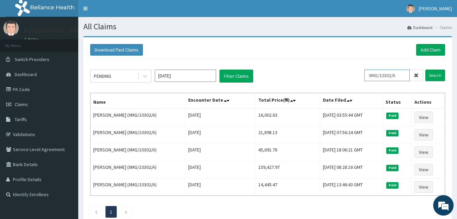
drag, startPoint x: 404, startPoint y: 76, endPoint x: 323, endPoint y: 67, distance: 81.2
click at [323, 67] on div "PENDING [DATE] Filter Claims XMG/10302/A Search Name Encounter Date Total Price…" at bounding box center [268, 141] width 362 height 165
paste input "GTO/10016"
type input "GTO/10016/A"
click at [426, 69] on input "Search" at bounding box center [436, 75] width 20 height 12
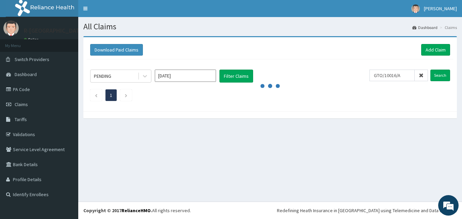
click at [298, 28] on h1 "All Claims" at bounding box center [270, 26] width 374 height 9
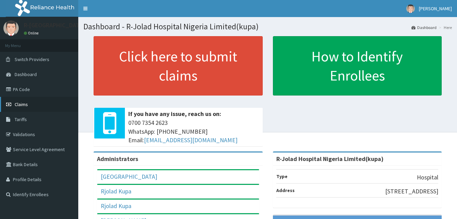
click at [22, 103] on span "Claims" at bounding box center [21, 104] width 13 height 6
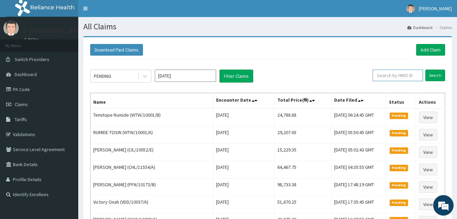
click at [411, 74] on input "text" at bounding box center [398, 75] width 50 height 12
paste input "GTO/10016/A"
click at [426, 69] on input "Search" at bounding box center [436, 75] width 20 height 12
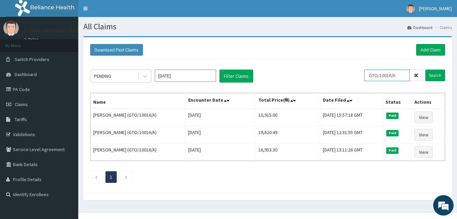
drag, startPoint x: 405, startPoint y: 75, endPoint x: 341, endPoint y: 63, distance: 65.9
click at [341, 63] on div "PENDING Sep 2025 Filter Claims GTO/10016/A Search Name Encounter Date Total Pri…" at bounding box center [268, 124] width 362 height 130
paste input "LGL/10143"
click at [426, 69] on input "Search" at bounding box center [436, 75] width 20 height 12
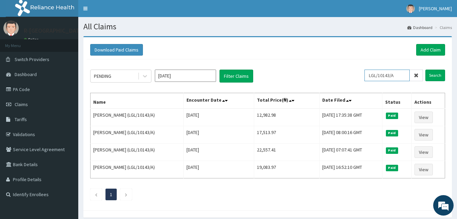
drag, startPoint x: 405, startPoint y: 75, endPoint x: 313, endPoint y: 70, distance: 92.1
click at [313, 70] on div "PENDING Sep 2025 Filter Claims LGL/10143/A Search" at bounding box center [267, 75] width 355 height 13
paste input "AEN/10202/E"
click at [426, 69] on input "Search" at bounding box center [436, 75] width 20 height 12
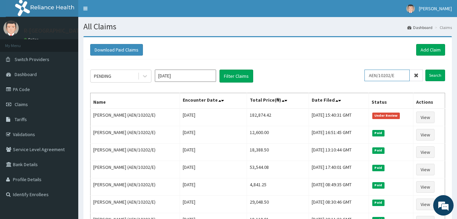
drag, startPoint x: 406, startPoint y: 76, endPoint x: 312, endPoint y: 78, distance: 94.0
click at [312, 78] on div "PENDING Sep 2025 Filter Claims AEN/10202/E Search" at bounding box center [267, 75] width 355 height 13
paste input "D"
click at [426, 69] on input "Search" at bounding box center [436, 75] width 20 height 12
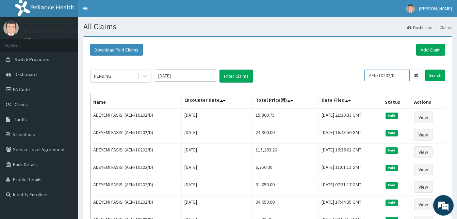
drag, startPoint x: 403, startPoint y: 77, endPoint x: 315, endPoint y: 69, distance: 88.1
click at [315, 69] on div "PENDING Sep 2025 Filter Claims AEN/10202/D Search" at bounding box center [267, 75] width 355 height 13
paste input "B"
click at [426, 69] on input "Search" at bounding box center [436, 75] width 20 height 12
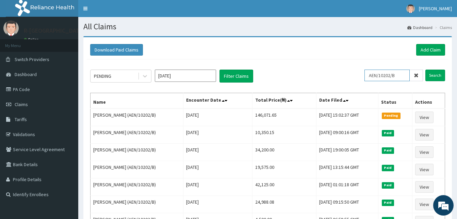
drag, startPoint x: 404, startPoint y: 76, endPoint x: 322, endPoint y: 64, distance: 82.3
click at [322, 64] on div "PENDING Sep 2025 Filter Claims AEN/10202/B Search Name Encounter Date Total Pri…" at bounding box center [268, 176] width 362 height 234
paste input "A"
click at [426, 69] on input "Search" at bounding box center [436, 75] width 20 height 12
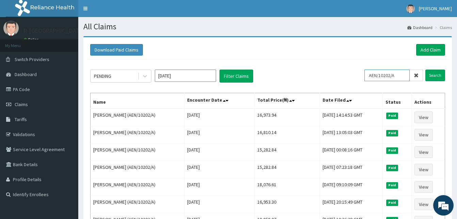
drag, startPoint x: 404, startPoint y: 76, endPoint x: 314, endPoint y: 71, distance: 89.3
click at [314, 71] on div "PENDING Sep 2025 Filter Claims AEN/10202/A Search" at bounding box center [267, 75] width 355 height 13
paste input "NBL/10219"
click at [426, 69] on input "Search" at bounding box center [436, 75] width 20 height 12
drag, startPoint x: 403, startPoint y: 78, endPoint x: 354, endPoint y: 80, distance: 49.4
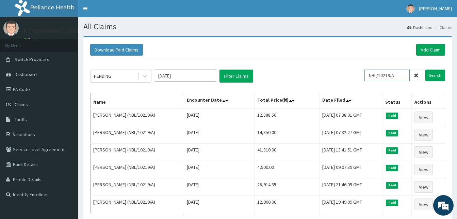
click at [354, 80] on div "PENDING Sep 2025 Filter Claims NBL/10219/A Search" at bounding box center [267, 75] width 355 height 13
paste input "PNA/10018"
click at [426, 69] on input "Search" at bounding box center [436, 75] width 20 height 12
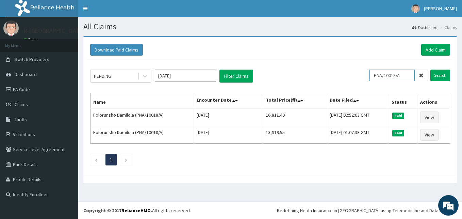
drag, startPoint x: 410, startPoint y: 76, endPoint x: 329, endPoint y: 72, distance: 81.2
click at [329, 72] on div "PENDING Sep 2025 Filter Claims PNA/10018/A Search" at bounding box center [270, 75] width 360 height 13
paste input "GSV/12650"
click at [431, 69] on input "Search" at bounding box center [441, 75] width 20 height 12
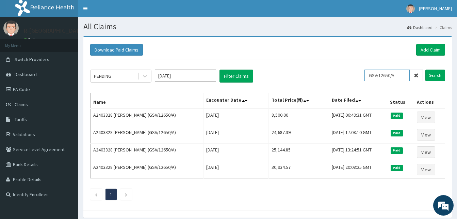
drag, startPoint x: 401, startPoint y: 77, endPoint x: 319, endPoint y: 78, distance: 82.1
click at [319, 78] on div "PENDING Sep 2025 Filter Claims GSV/12650/A Search" at bounding box center [267, 75] width 355 height 13
paste input "HAW/10006/E"
click at [426, 69] on input "Search" at bounding box center [436, 75] width 20 height 12
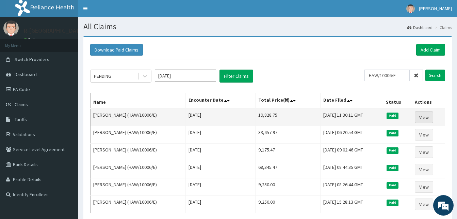
click at [431, 117] on link "View" at bounding box center [424, 117] width 18 height 12
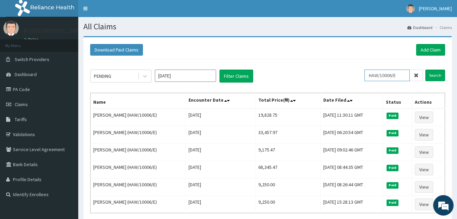
drag, startPoint x: 403, startPoint y: 76, endPoint x: 296, endPoint y: 70, distance: 107.1
click at [296, 70] on div "PENDING Sep 2025 Filter Claims HAW/10006/E Search" at bounding box center [267, 75] width 355 height 13
paste input "CHL/1129"
click at [426, 69] on input "Search" at bounding box center [436, 75] width 20 height 12
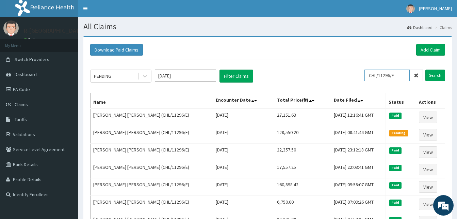
drag, startPoint x: 405, startPoint y: 76, endPoint x: 297, endPoint y: 72, distance: 107.7
click at [297, 72] on div "PENDING Sep 2025 Filter Claims CHL/11296/E Search" at bounding box center [267, 75] width 355 height 13
paste input "NCM/10039/C"
click at [426, 69] on input "Search" at bounding box center [436, 75] width 20 height 12
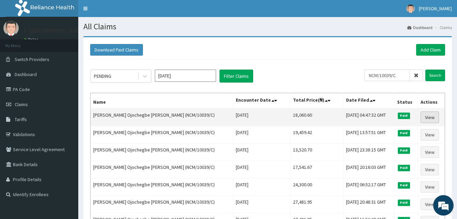
click at [431, 117] on link "View" at bounding box center [430, 117] width 18 height 12
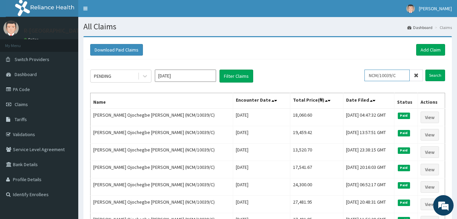
drag, startPoint x: 403, startPoint y: 75, endPoint x: 333, endPoint y: 63, distance: 70.6
paste input "A"
click at [426, 69] on input "Search" at bounding box center [436, 75] width 20 height 12
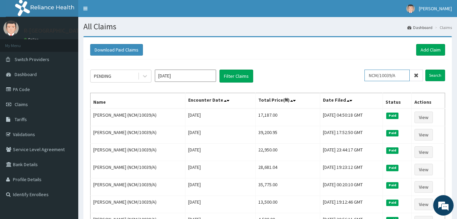
drag, startPoint x: 403, startPoint y: 78, endPoint x: 289, endPoint y: 80, distance: 113.8
click at [289, 80] on div "PENDING Sep 2025 Filter Claims NCM/10039/A Search" at bounding box center [267, 75] width 355 height 13
paste input "eia/10060/a"
click at [426, 69] on input "Search" at bounding box center [436, 75] width 20 height 12
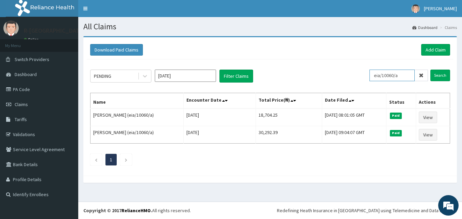
drag, startPoint x: 404, startPoint y: 79, endPoint x: 350, endPoint y: 74, distance: 54.0
click at [350, 74] on div "PENDING Sep 2025 Filter Claims eia/10060/a Search" at bounding box center [270, 75] width 360 height 13
paste input "IOL/10025/A"
click at [431, 69] on input "Search" at bounding box center [441, 75] width 20 height 12
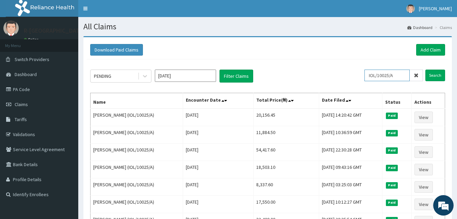
drag, startPoint x: 399, startPoint y: 75, endPoint x: 331, endPoint y: 65, distance: 68.0
click at [331, 65] on div "PENDING Sep 2025 Filter Claims IOL/10025/A Search Name Encounter Date Total Pri…" at bounding box center [268, 211] width 362 height 304
paste input "NCR/10072"
click at [426, 69] on input "Search" at bounding box center [436, 75] width 20 height 12
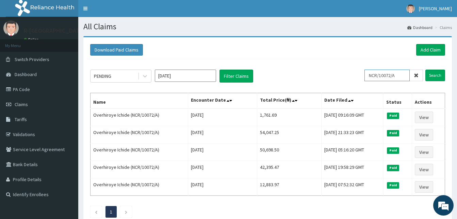
drag, startPoint x: 405, startPoint y: 74, endPoint x: 328, endPoint y: 68, distance: 77.5
click at [328, 68] on div "PENDING Sep 2025 Filter Claims NCR/10072/A Search Name Encounter Date Total Pri…" at bounding box center [268, 141] width 362 height 165
paste input "ELG/1006"
click at [328, 68] on div "PENDING Sep 2025 Filter Claims ELG/10062/A Search Name Encounter Date Total Pri…" at bounding box center [268, 141] width 362 height 165
click at [406, 76] on input "ELG/10062/A" at bounding box center [387, 75] width 45 height 12
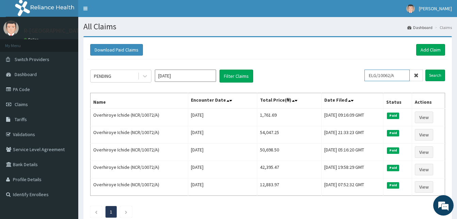
click at [426, 69] on input "Search" at bounding box center [436, 75] width 20 height 12
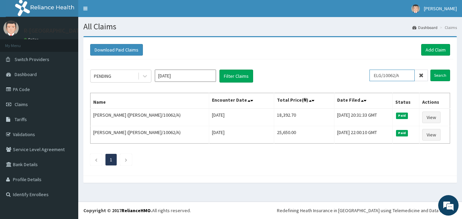
drag, startPoint x: 406, startPoint y: 76, endPoint x: 283, endPoint y: 69, distance: 123.5
click at [283, 69] on div "PENDING Sep 2025 Filter Claims ELG/10062/A Search Name Encounter Date Total Pri…" at bounding box center [270, 115] width 367 height 113
paste input "GSV/1221"
click at [431, 69] on input "Search" at bounding box center [441, 75] width 20 height 12
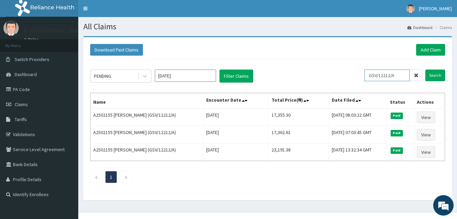
drag, startPoint x: 400, startPoint y: 77, endPoint x: 319, endPoint y: 73, distance: 80.8
click at [319, 73] on div "PENDING Sep 2025 Filter Claims GSV/12212/A Search" at bounding box center [267, 75] width 355 height 13
paste input "PAK/10014"
click at [426, 69] on input "Search" at bounding box center [436, 75] width 20 height 12
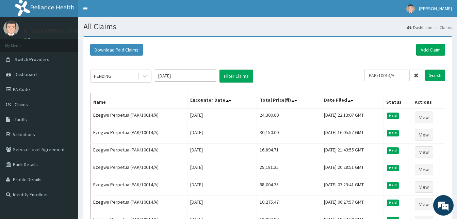
click at [365, 79] on div "PENDING Sep 2025 Filter Claims" at bounding box center [227, 75] width 274 height 13
drag, startPoint x: 402, startPoint y: 76, endPoint x: 273, endPoint y: 54, distance: 130.2
click at [273, 54] on div "Download Paid Claims Add Claim × Note you can only download claims within a max…" at bounding box center [267, 149] width 369 height 225
paste input "ksb/11523/a"
type input "ksb/11523/a"
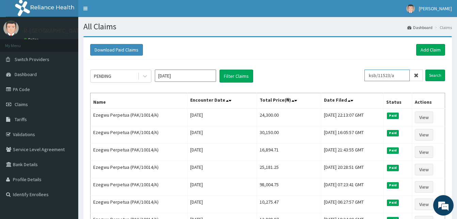
click at [426, 69] on input "Search" at bounding box center [436, 75] width 20 height 12
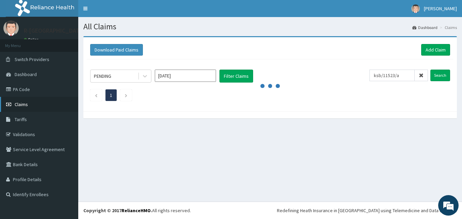
click at [18, 102] on span "Claims" at bounding box center [21, 104] width 13 height 6
click at [135, 162] on div "All Claims Dashboard Claims Download Paid Claims Add Claim × Note you can only …" at bounding box center [270, 109] width 384 height 184
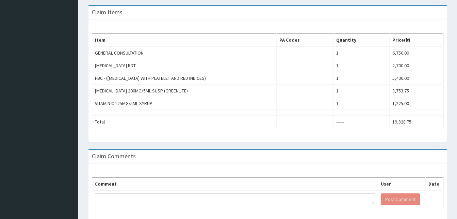
scroll to position [220, 0]
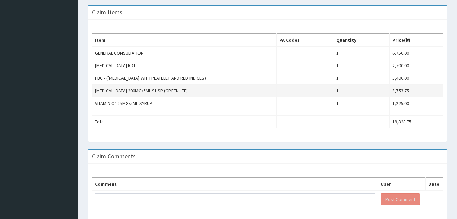
click at [230, 86] on td "[MEDICAL_DATA] 200MG/5ML SUSP (GREENLIFE)" at bounding box center [184, 90] width 185 height 13
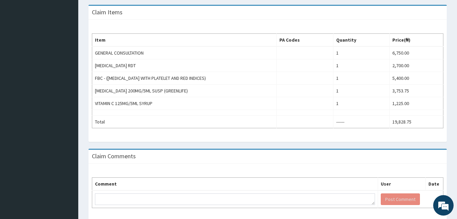
click at [359, 148] on div "Claim Items Item PA Codes Quantity Price(₦) GENERAL CONSULTATION 1 6,750.00 [ME…" at bounding box center [267, 77] width 369 height 144
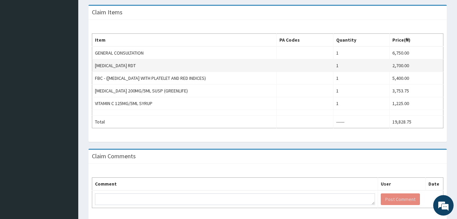
click at [227, 61] on td "[MEDICAL_DATA] RDT" at bounding box center [184, 65] width 185 height 13
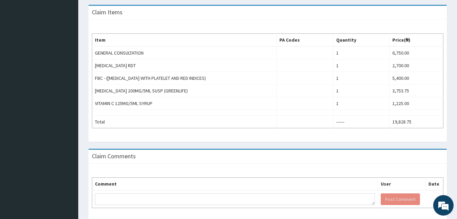
scroll to position [0, 0]
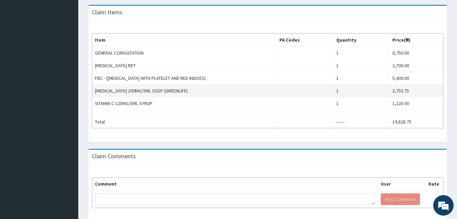
click at [239, 96] on td "[MEDICAL_DATA] 200MG/5ML SUSP (GREENLIFE)" at bounding box center [184, 90] width 185 height 13
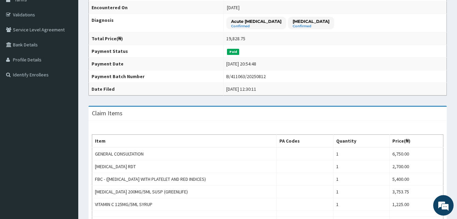
scroll to position [119, 0]
click at [275, 46] on td "Paid" at bounding box center [335, 51] width 223 height 13
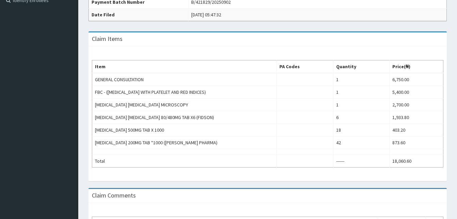
scroll to position [195, 0]
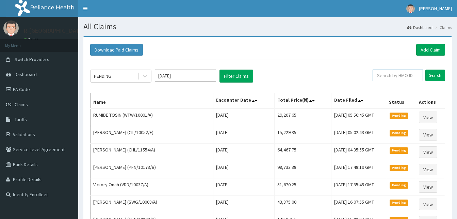
click at [398, 76] on input "text" at bounding box center [398, 75] width 50 height 12
paste input "ksb/11523/a"
click at [426, 69] on input "Search" at bounding box center [436, 75] width 20 height 12
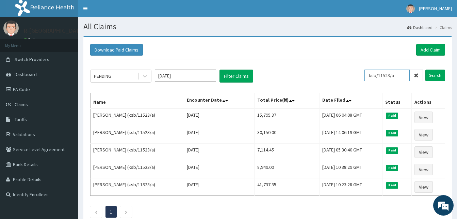
drag, startPoint x: 405, startPoint y: 72, endPoint x: 314, endPoint y: 70, distance: 90.3
click at [314, 70] on div "PENDING [DATE] Filter Claims ksb/11523/a Search" at bounding box center [267, 75] width 355 height 13
paste input "SLB/10324/B"
click at [426, 69] on input "Search" at bounding box center [436, 75] width 20 height 12
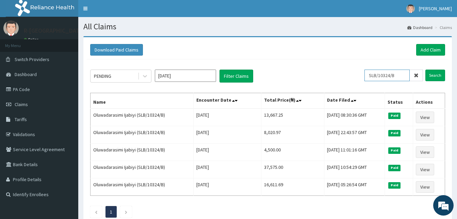
drag, startPoint x: 404, startPoint y: 76, endPoint x: 280, endPoint y: 74, distance: 124.0
click at [280, 74] on div "PENDING [DATE] Filter Claims SLB/10324/B Search" at bounding box center [267, 75] width 355 height 13
paste input "ENP/10429/C"
click at [426, 69] on input "Search" at bounding box center [436, 75] width 20 height 12
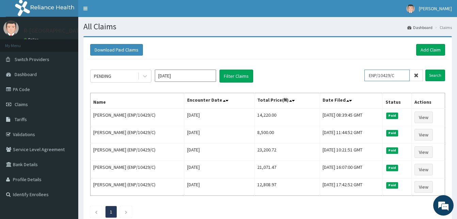
drag, startPoint x: 401, startPoint y: 73, endPoint x: 281, endPoint y: 85, distance: 121.1
click at [281, 85] on div "PENDING [DATE] Filter Claims ENP/10429/C Search Name Encounter Date Total Price…" at bounding box center [268, 141] width 362 height 165
paste input "F"
click at [426, 69] on input "Search" at bounding box center [436, 75] width 20 height 12
drag, startPoint x: 399, startPoint y: 76, endPoint x: 339, endPoint y: 67, distance: 61.4
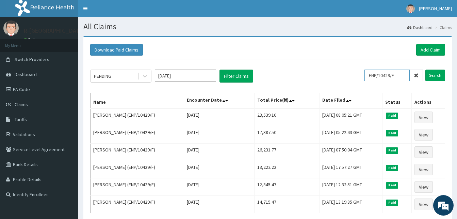
click at [339, 67] on div "PENDING [DATE] Filter Claims ENP/10429/F Search Name Encounter Date Total Price…" at bounding box center [268, 150] width 362 height 182
paste input "B"
click at [426, 69] on input "Search" at bounding box center [436, 75] width 20 height 12
drag, startPoint x: 404, startPoint y: 77, endPoint x: 313, endPoint y: 77, distance: 90.6
click at [313, 77] on div "PENDING [DATE] Filter Claims ENP/10429/B Search" at bounding box center [267, 75] width 355 height 13
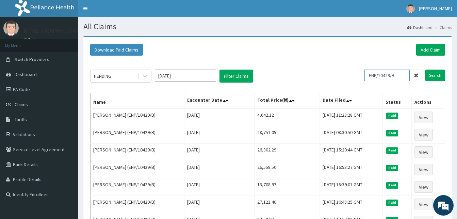
paste input "A"
click at [426, 69] on input "Search" at bounding box center [436, 75] width 20 height 12
drag, startPoint x: 404, startPoint y: 76, endPoint x: 335, endPoint y: 71, distance: 68.3
click at [335, 71] on div "PENDING [DATE] Filter Claims ENP/10429/A Search" at bounding box center [267, 75] width 355 height 13
paste input "E"
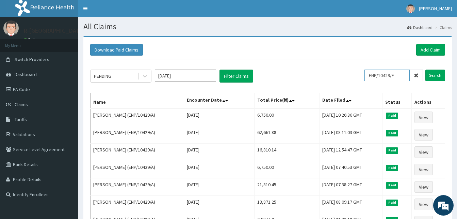
click at [426, 69] on input "Search" at bounding box center [436, 75] width 20 height 12
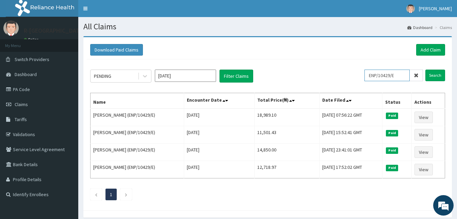
drag, startPoint x: 400, startPoint y: 74, endPoint x: 359, endPoint y: 69, distance: 41.9
click at [359, 69] on div "PENDING [DATE] Filter Claims ENP/10429/E Search Name Encounter Date Total Price…" at bounding box center [268, 132] width 362 height 147
paste input "NEF/10022/B"
click at [426, 69] on input "Search" at bounding box center [436, 75] width 20 height 12
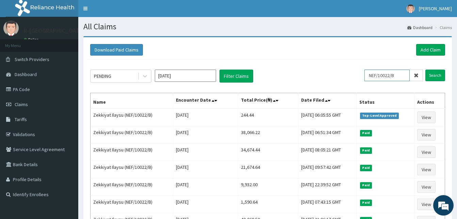
drag, startPoint x: 401, startPoint y: 76, endPoint x: 348, endPoint y: 70, distance: 53.5
click at [348, 70] on div "PENDING [DATE] Filter Claims NEF/10022/B Search" at bounding box center [267, 75] width 355 height 13
paste input "CHL/10430"
click at [426, 69] on input "Search" at bounding box center [436, 75] width 20 height 12
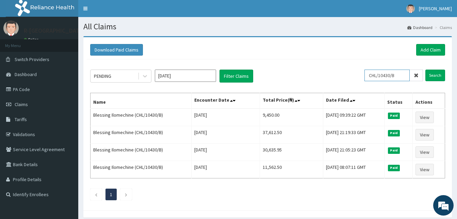
drag, startPoint x: 401, startPoint y: 77, endPoint x: 321, endPoint y: 70, distance: 79.6
click at [321, 70] on div "PENDING [DATE] Filter Claims CHL/10430/B Search" at bounding box center [267, 75] width 355 height 13
paste input "BFL/10089/A"
click at [426, 69] on input "Search" at bounding box center [436, 75] width 20 height 12
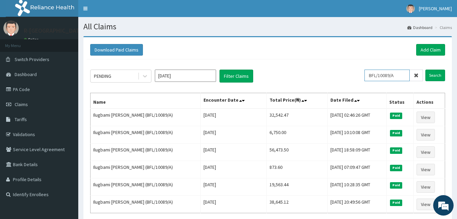
drag, startPoint x: 402, startPoint y: 73, endPoint x: 320, endPoint y: 75, distance: 82.1
click at [320, 75] on div "PENDING [DATE] Filter Claims BFL/10089/A Search" at bounding box center [267, 75] width 355 height 13
paste input "pth/10004/a"
click at [426, 69] on input "Search" at bounding box center [436, 75] width 20 height 12
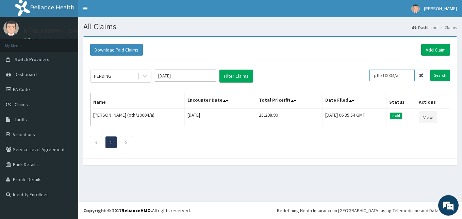
drag, startPoint x: 406, startPoint y: 76, endPoint x: 355, endPoint y: 76, distance: 51.1
click at [355, 76] on div "PENDING [DATE] Filter Claims pth/10004/a Search" at bounding box center [270, 75] width 360 height 13
paste input "c"
click at [431, 69] on input "Search" at bounding box center [441, 75] width 20 height 12
drag, startPoint x: 408, startPoint y: 79, endPoint x: 358, endPoint y: 69, distance: 50.2
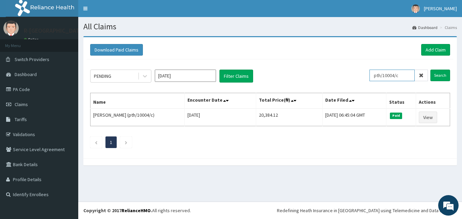
click at [358, 69] on div "PENDING [DATE] Filter Claims pth/10004/c Search" at bounding box center [270, 75] width 360 height 13
paste input "CYA/10699/A"
click at [431, 69] on input "Search" at bounding box center [441, 75] width 20 height 12
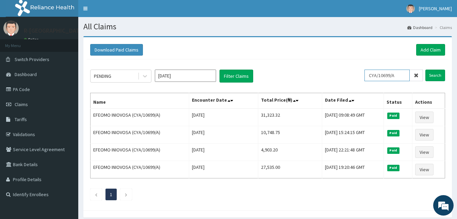
drag, startPoint x: 404, startPoint y: 75, endPoint x: 357, endPoint y: 67, distance: 47.4
click at [357, 67] on div "PENDING [DATE] Filter Claims CYA/10699/A Search Name Encounter Date Total Price…" at bounding box center [268, 132] width 362 height 147
paste input "NEL/10095"
click at [426, 69] on input "Search" at bounding box center [436, 75] width 20 height 12
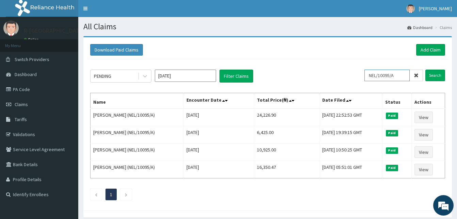
drag, startPoint x: 404, startPoint y: 72, endPoint x: 333, endPoint y: 69, distance: 70.9
click at [333, 69] on div "PENDING [DATE] Filter Claims NEL/10095/A Search" at bounding box center [267, 75] width 355 height 13
paste input "enp/10597/a"
click at [426, 69] on input "Search" at bounding box center [436, 75] width 20 height 12
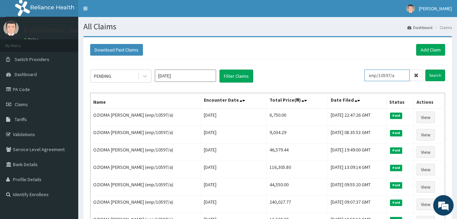
drag, startPoint x: 402, startPoint y: 75, endPoint x: 346, endPoint y: 76, distance: 55.5
click at [346, 76] on div "PENDING [DATE] Filter Claims enp/10597/a Search" at bounding box center [267, 75] width 355 height 13
paste input "CHL/11567/B"
click at [426, 69] on input "Search" at bounding box center [436, 75] width 20 height 12
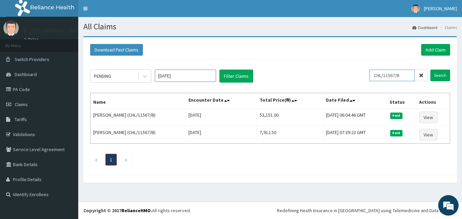
drag, startPoint x: 413, startPoint y: 72, endPoint x: 323, endPoint y: 73, distance: 89.9
click at [323, 73] on div "PENDING [DATE] Filter Claims CHL/11567/B Search" at bounding box center [270, 75] width 360 height 13
paste input "0158"
type input "CHL/10158/B"
click at [431, 69] on input "Search" at bounding box center [441, 75] width 20 height 12
